Goal: Information Seeking & Learning: Compare options

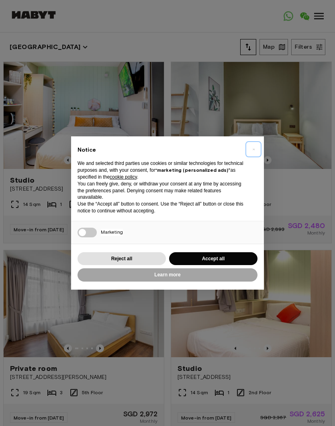
click at [251, 153] on button "×" at bounding box center [253, 149] width 13 height 13
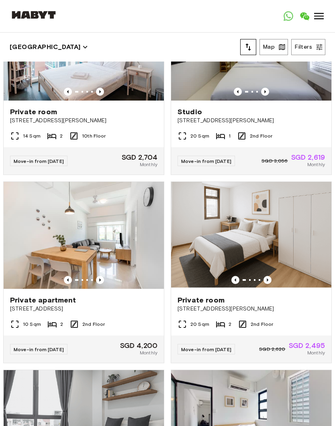
scroll to position [992, 0]
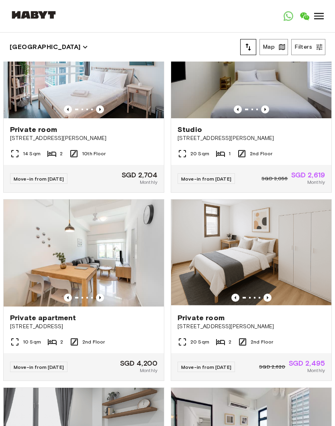
click at [273, 46] on button "Map" at bounding box center [274, 47] width 29 height 16
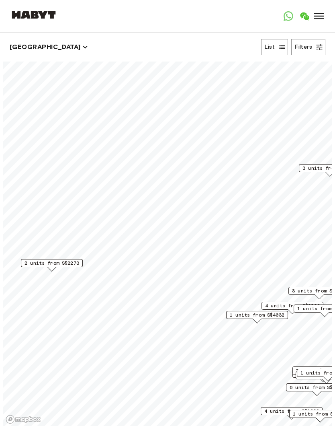
click at [41, 263] on span "2 units from S$2273" at bounding box center [52, 262] width 55 height 7
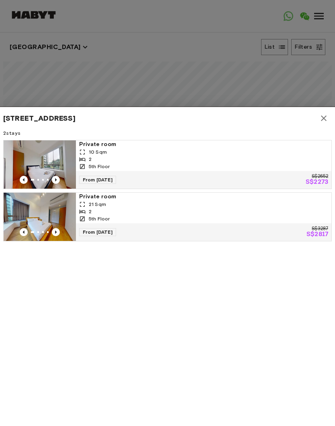
click at [321, 115] on icon "button" at bounding box center [324, 118] width 10 height 10
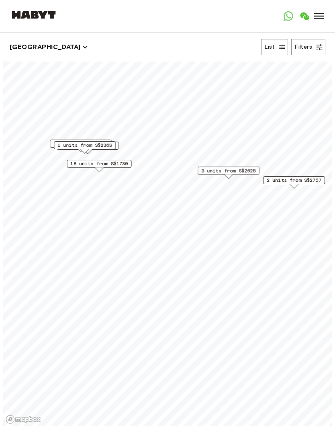
click at [81, 160] on span "18 units from S$1730" at bounding box center [98, 163] width 57 height 7
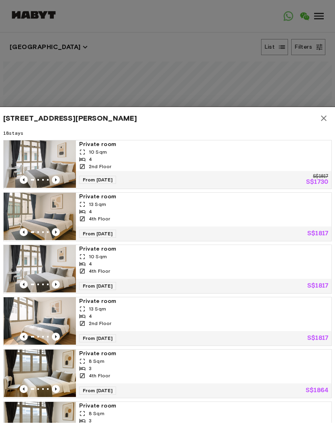
click at [320, 123] on icon "button" at bounding box center [324, 118] width 10 height 10
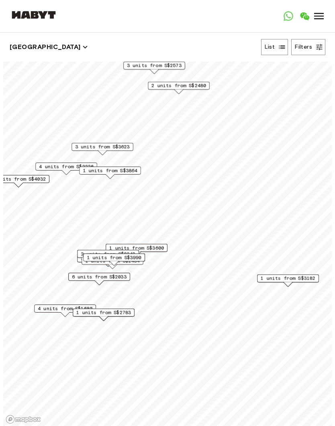
click at [306, 281] on span "1 units from S$3182" at bounding box center [288, 278] width 55 height 7
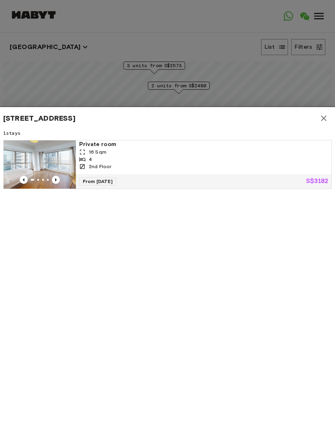
click at [35, 157] on img at bounding box center [40, 164] width 72 height 48
click at [330, 117] on button "button" at bounding box center [324, 118] width 16 height 16
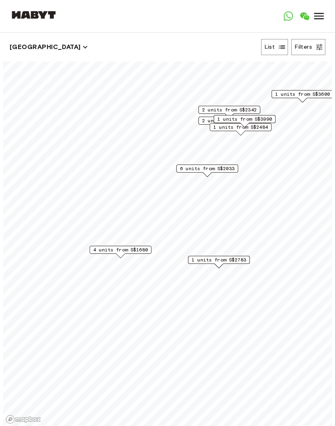
click at [115, 248] on span "4 units from S$1680" at bounding box center [120, 249] width 55 height 7
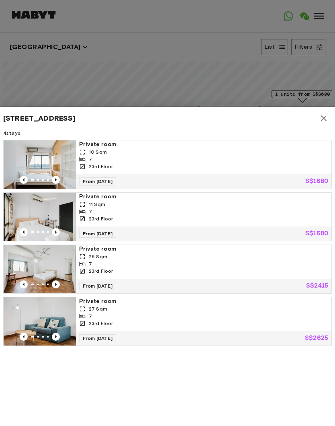
click at [41, 264] on img at bounding box center [40, 269] width 72 height 48
click at [38, 152] on img at bounding box center [40, 164] width 72 height 48
click at [323, 122] on icon "button" at bounding box center [324, 118] width 10 height 10
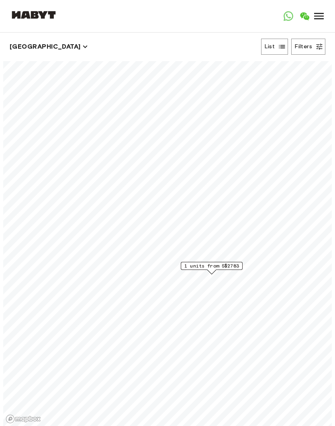
click at [202, 262] on div "1 units from S$2783" at bounding box center [212, 266] width 62 height 8
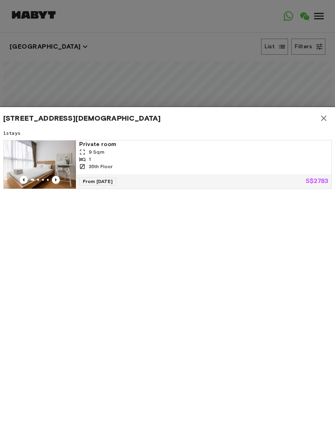
click at [330, 121] on button "button" at bounding box center [324, 118] width 16 height 16
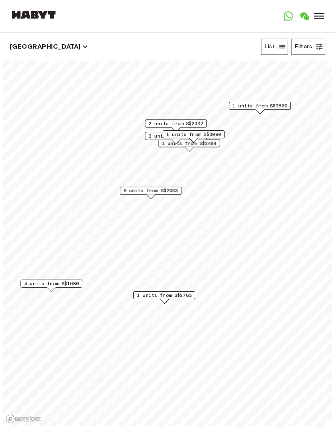
click at [155, 296] on span "1 units from S$2783" at bounding box center [164, 295] width 55 height 7
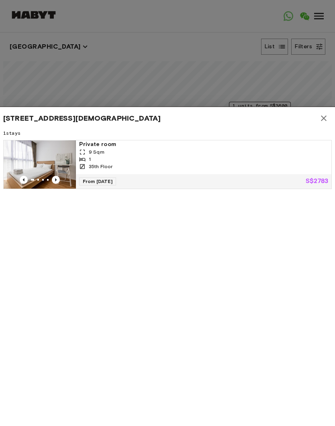
click at [47, 162] on img at bounding box center [40, 164] width 72 height 48
click at [324, 118] on icon "button" at bounding box center [324, 118] width 6 height 6
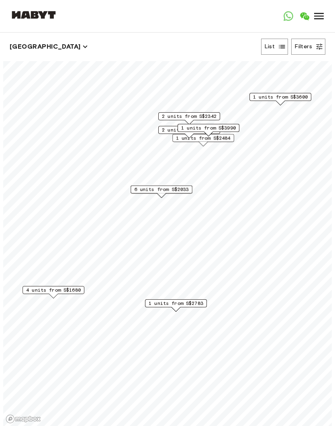
click at [161, 306] on span "1 units from S$2783" at bounding box center [176, 303] width 55 height 7
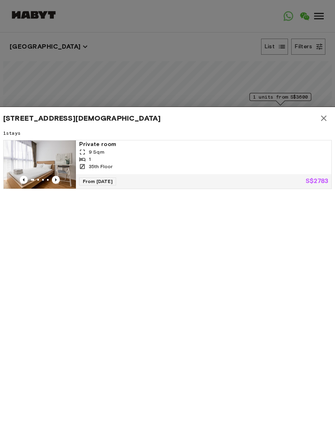
click at [37, 157] on img at bounding box center [40, 164] width 72 height 48
click at [322, 115] on icon "button" at bounding box center [324, 118] width 10 height 10
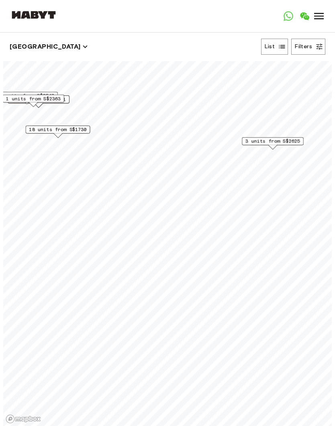
click at [40, 127] on span "18 units from S$1730" at bounding box center [57, 129] width 57 height 7
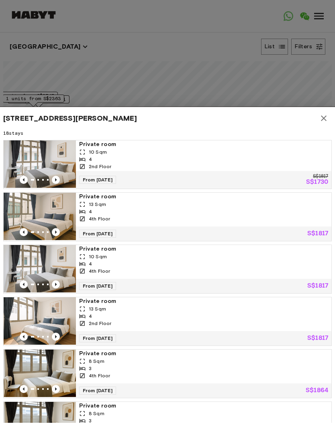
click at [326, 117] on icon "button" at bounding box center [324, 118] width 10 height 10
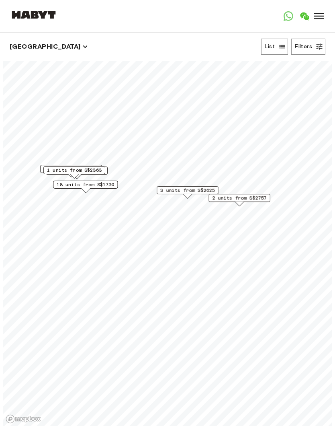
click at [261, 197] on span "2 units from S$2757" at bounding box center [239, 197] width 55 height 7
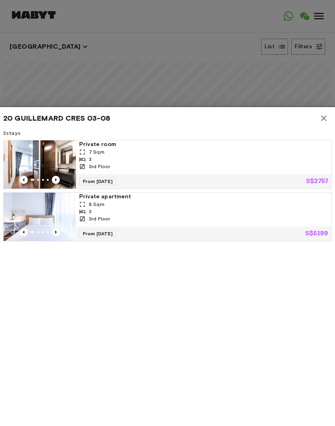
click at [35, 208] on img at bounding box center [40, 217] width 72 height 48
click at [22, 155] on img at bounding box center [40, 164] width 72 height 48
click at [325, 117] on icon "button" at bounding box center [324, 118] width 6 height 6
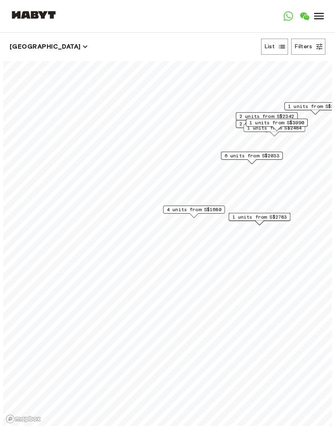
click at [279, 152] on span "6 units from S$2033" at bounding box center [252, 155] width 55 height 7
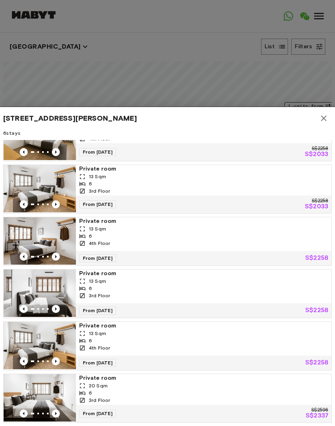
scroll to position [28, 0]
click at [40, 143] on img at bounding box center [40, 137] width 72 height 48
click at [323, 116] on icon "button" at bounding box center [324, 118] width 10 height 10
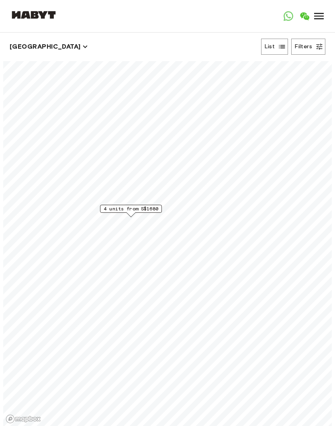
click at [115, 207] on span "4 units from S$1680" at bounding box center [131, 208] width 55 height 7
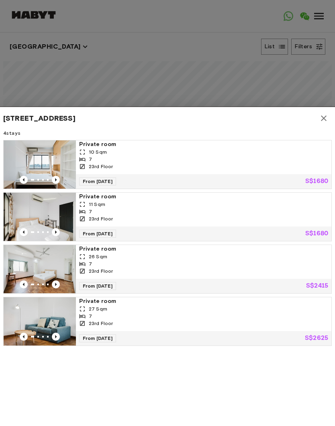
click at [43, 161] on img at bounding box center [40, 164] width 72 height 48
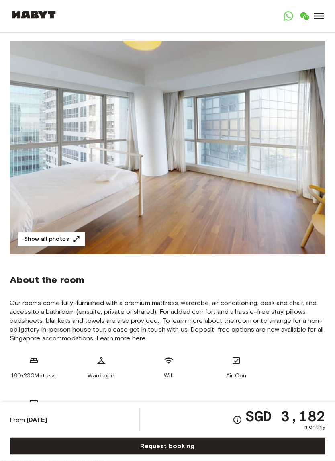
scroll to position [56, 0]
click at [41, 236] on button "Show all photos" at bounding box center [52, 239] width 68 height 15
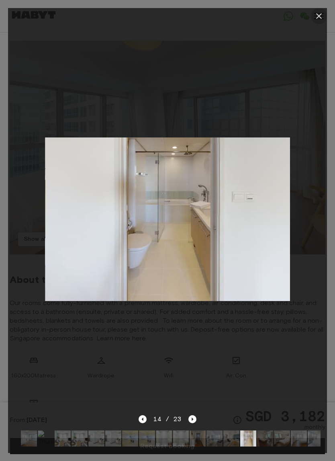
click at [318, 19] on icon "button" at bounding box center [319, 16] width 10 height 10
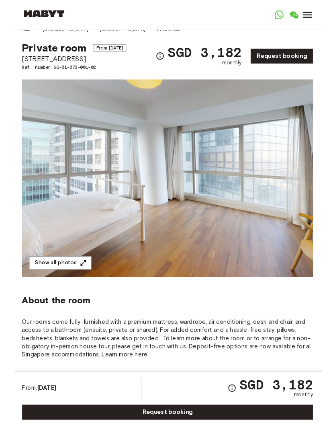
scroll to position [0, 0]
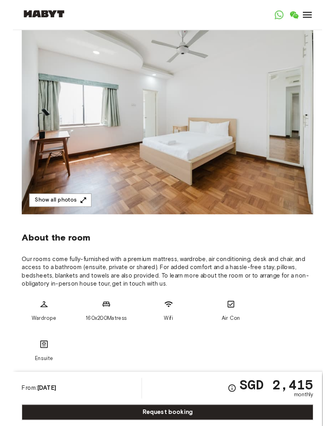
scroll to position [76, 0]
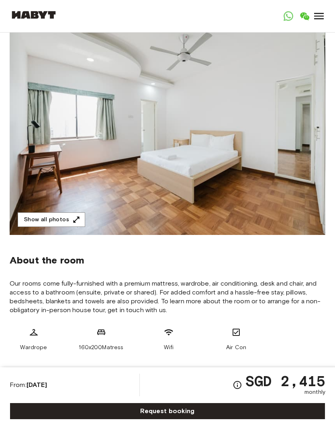
click at [39, 227] on button "Show all photos" at bounding box center [52, 219] width 68 height 15
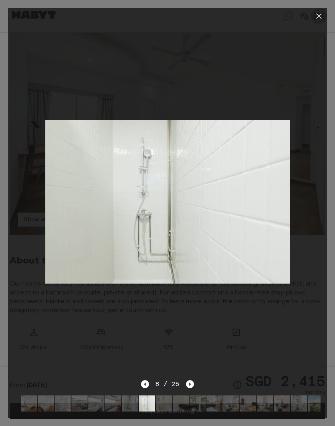
click at [318, 21] on button "button" at bounding box center [319, 16] width 16 height 16
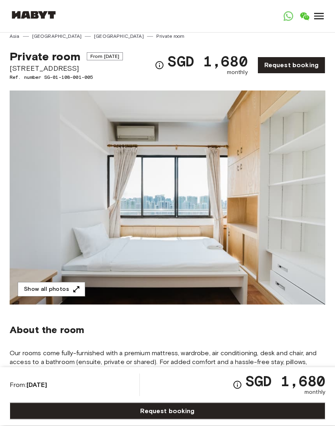
scroll to position [6, 0]
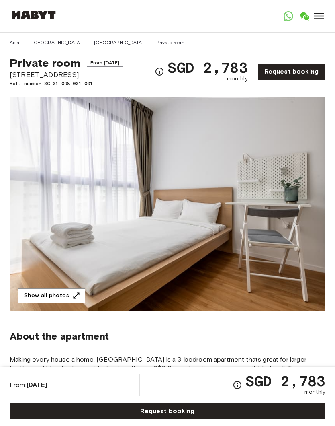
click at [41, 286] on img at bounding box center [168, 204] width 316 height 214
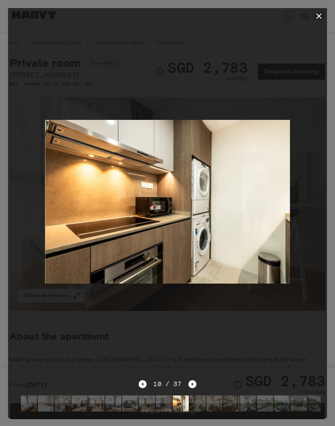
click at [40, 282] on div at bounding box center [167, 201] width 319 height 355
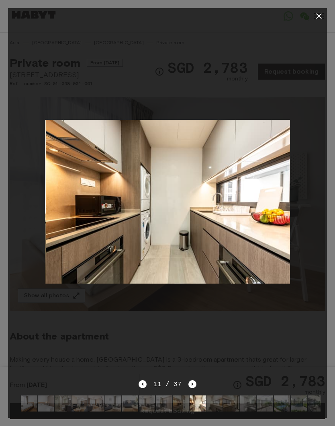
click at [322, 20] on icon "button" at bounding box center [319, 16] width 10 height 10
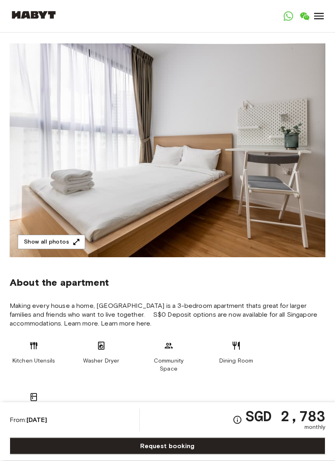
scroll to position [54, 0]
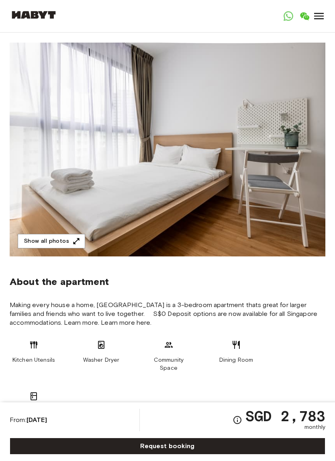
click at [52, 239] on button "Show all photos" at bounding box center [52, 241] width 68 height 15
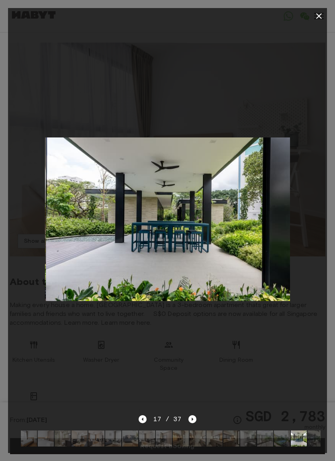
click at [324, 16] on icon "button" at bounding box center [319, 16] width 10 height 10
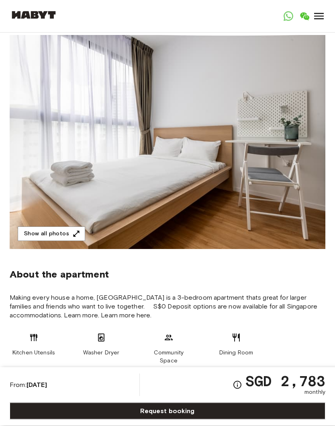
scroll to position [0, 0]
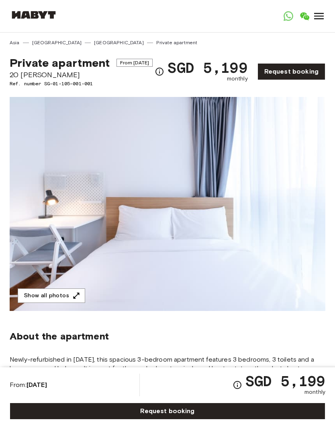
click at [39, 303] on button "Show all photos" at bounding box center [52, 295] width 68 height 15
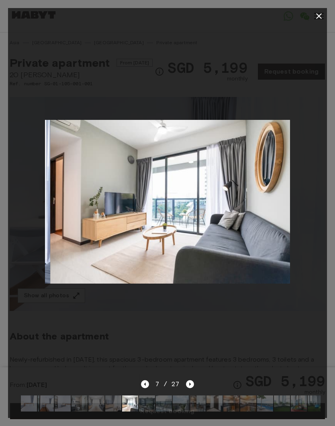
click at [321, 18] on icon "button" at bounding box center [319, 16] width 6 height 6
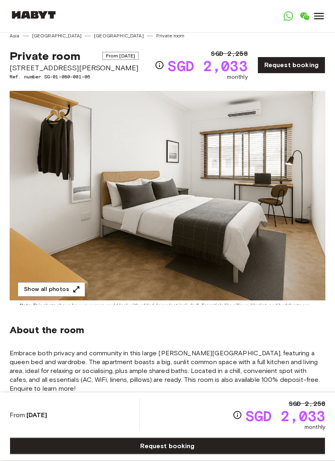
scroll to position [7, 0]
click at [41, 283] on button "Show all photos" at bounding box center [52, 289] width 68 height 15
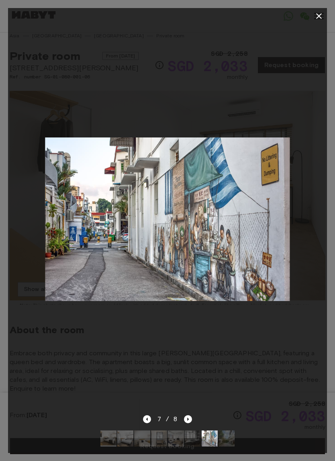
click at [324, 14] on icon "button" at bounding box center [319, 16] width 10 height 10
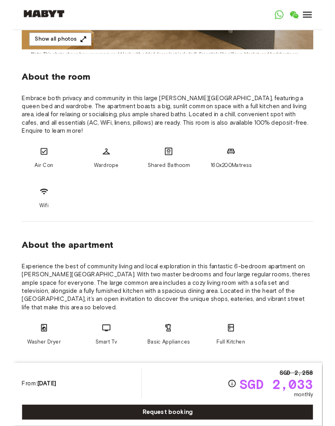
scroll to position [0, 0]
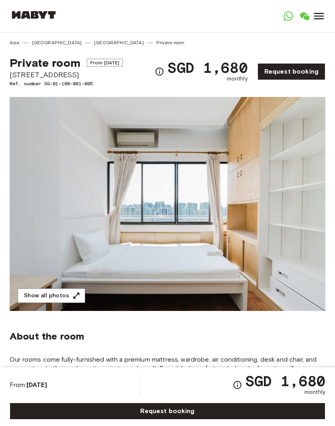
click at [33, 262] on img at bounding box center [168, 204] width 316 height 214
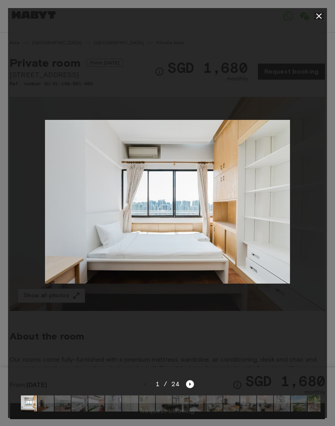
click at [37, 307] on div at bounding box center [167, 201] width 319 height 355
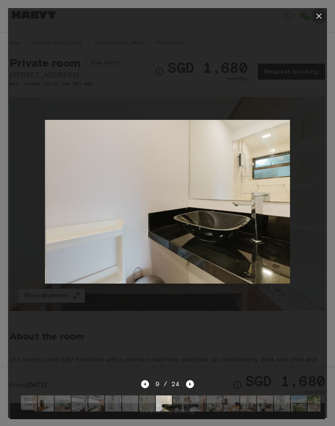
click at [321, 21] on button "button" at bounding box center [319, 16] width 16 height 16
